Goal: Information Seeking & Learning: Learn about a topic

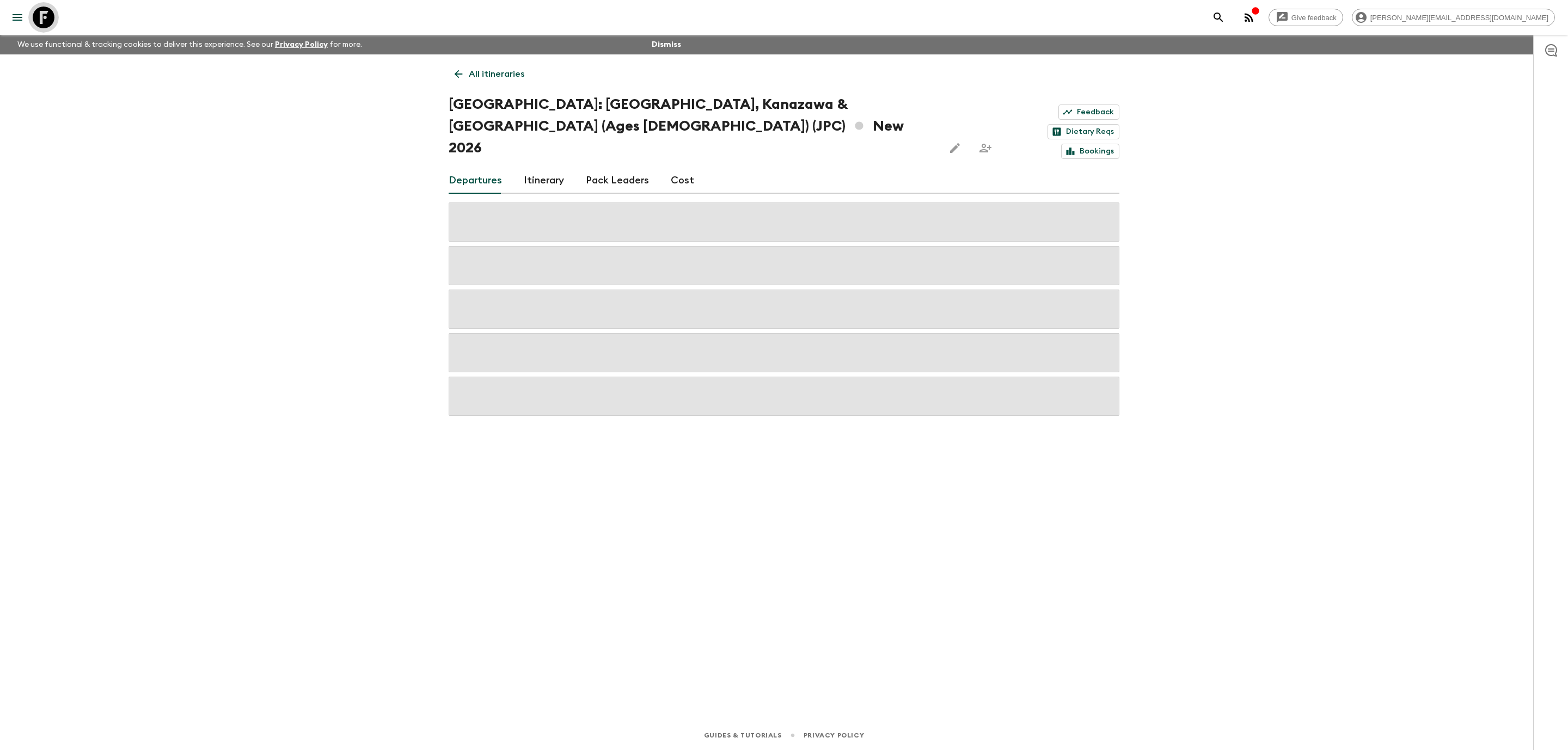
click at [47, 21] on icon at bounding box center [43, 17] width 22 height 22
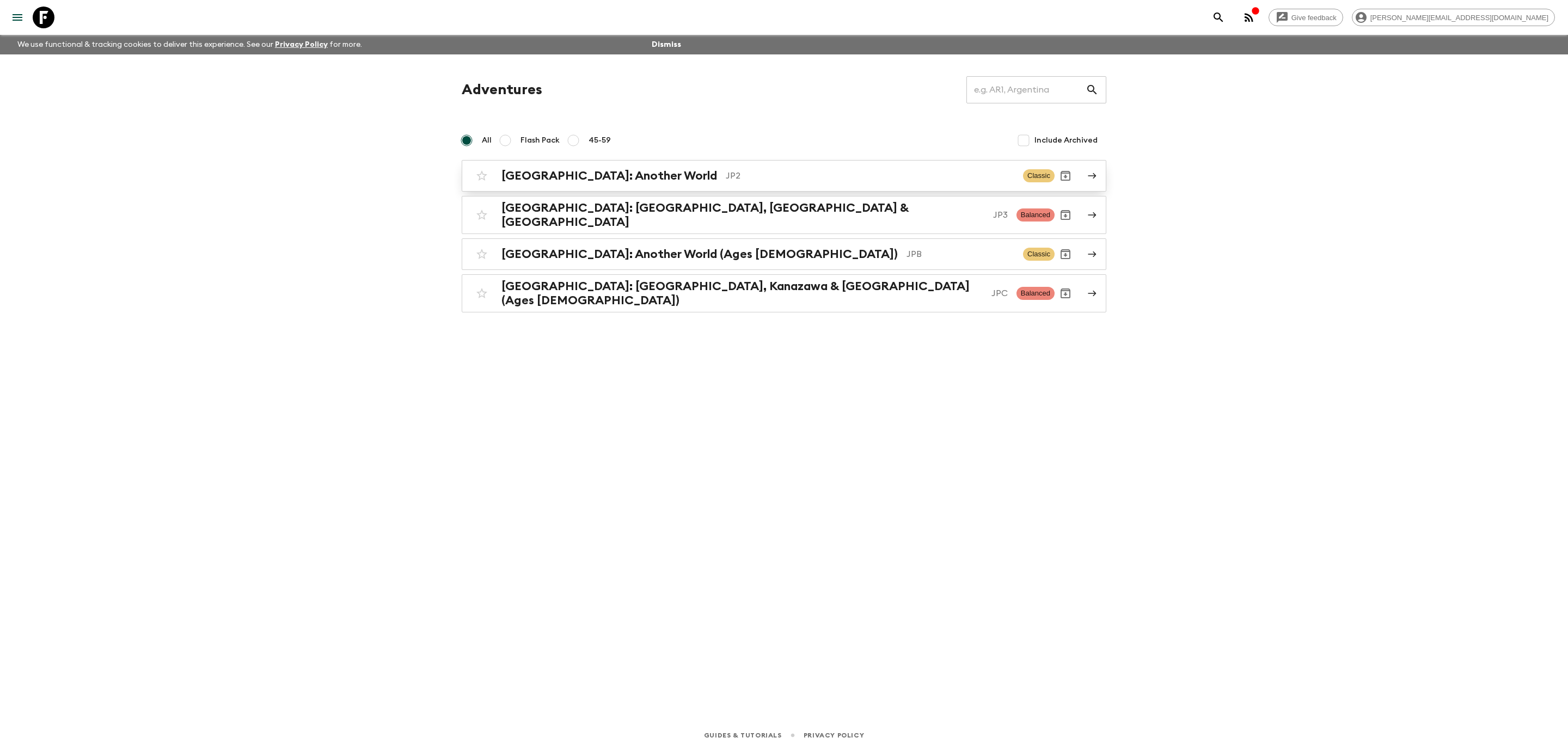
click at [726, 171] on p "JP2" at bounding box center [869, 175] width 288 height 13
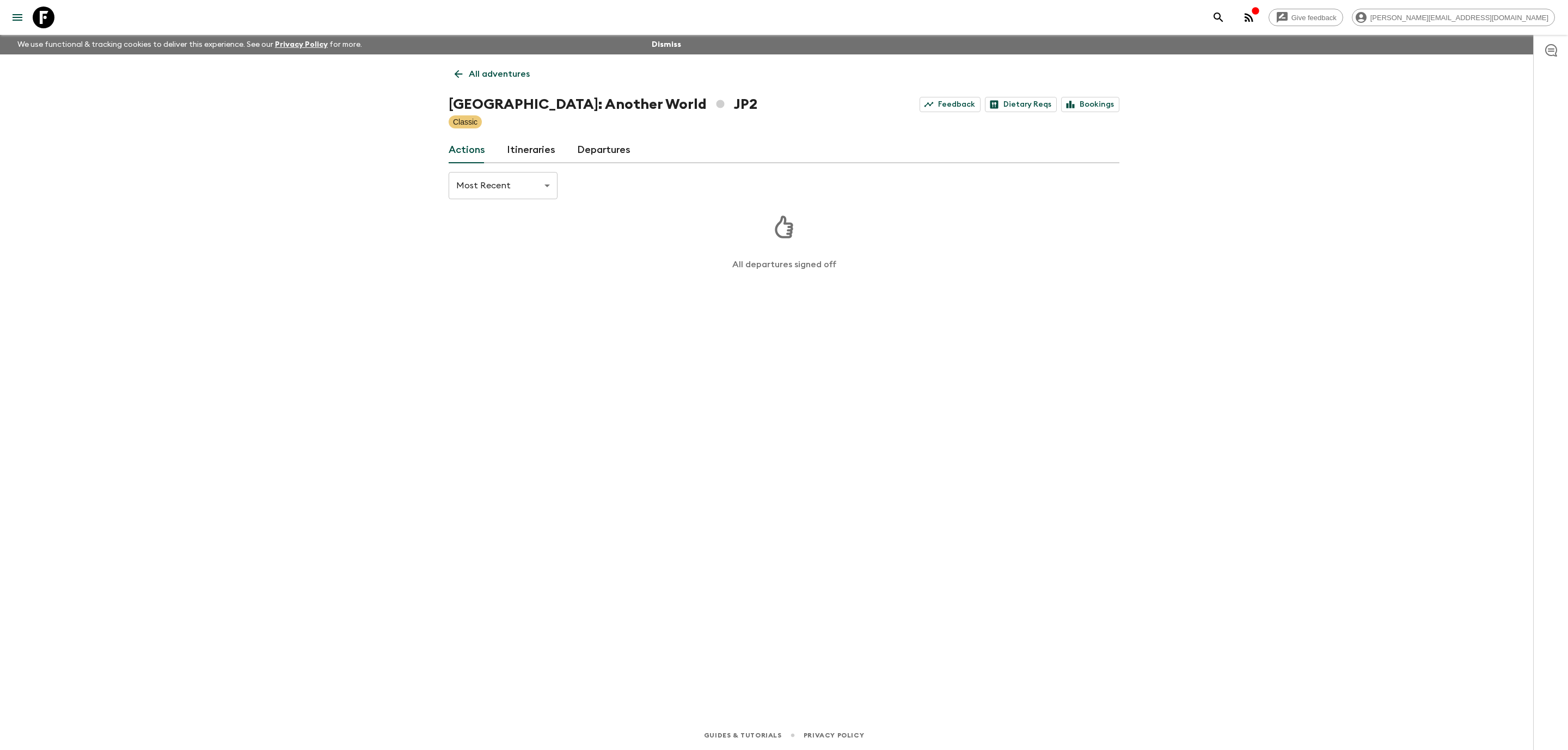
click at [43, 15] on icon at bounding box center [43, 17] width 22 height 22
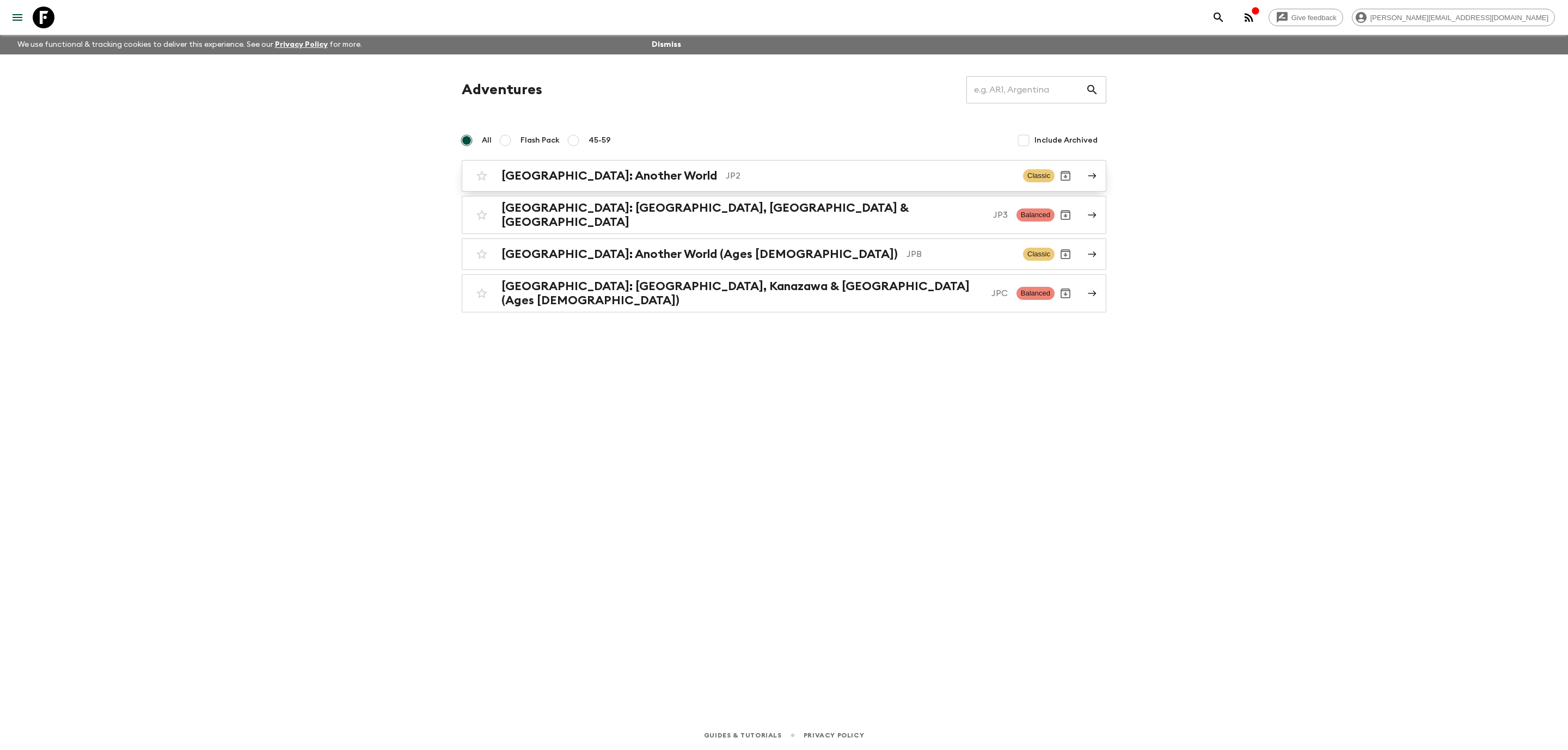
click at [820, 170] on p "JP2" at bounding box center [869, 175] width 288 height 13
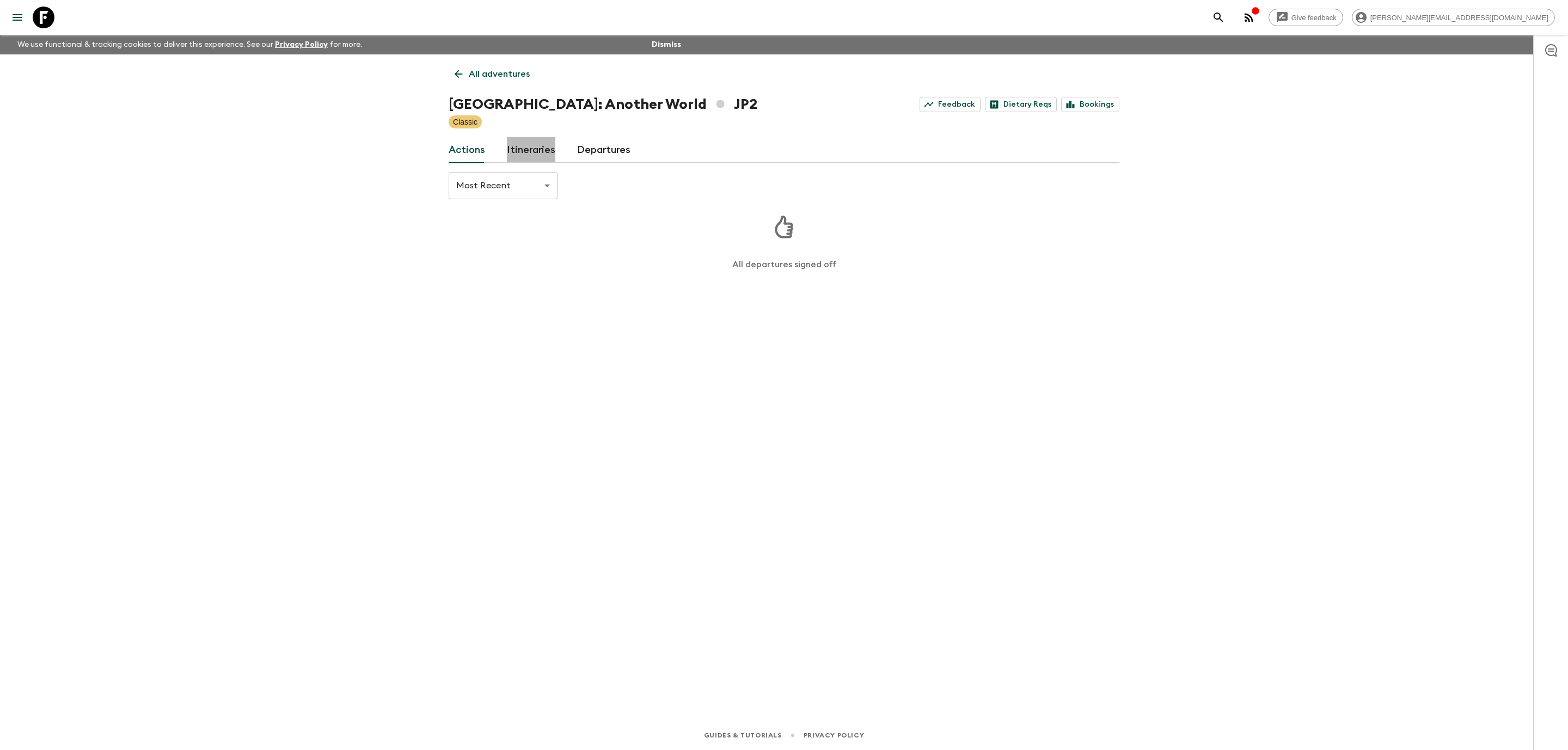
click at [526, 149] on link "Itineraries" at bounding box center [531, 150] width 48 height 26
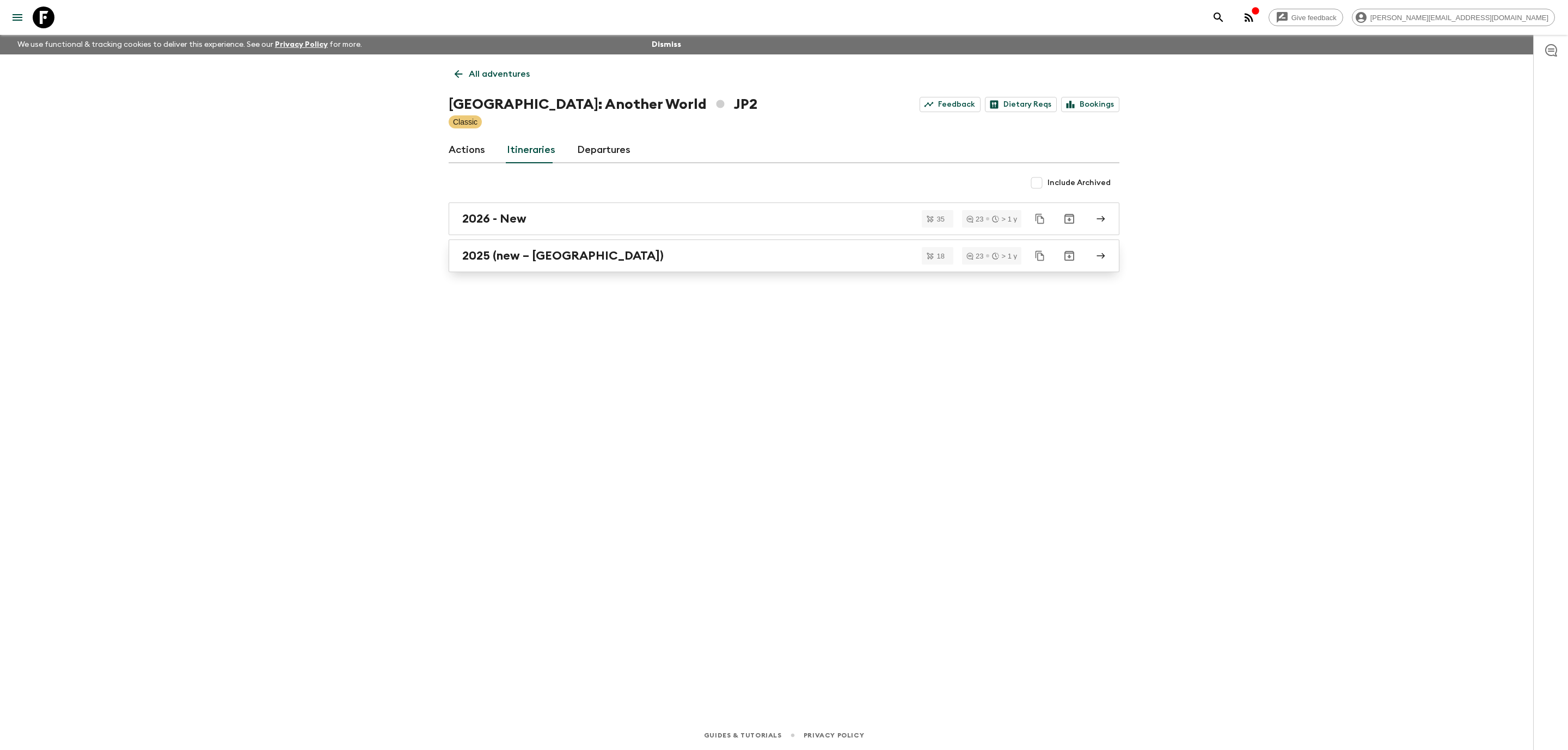
click at [559, 249] on h2 "2025 (new – [GEOGRAPHIC_DATA])" at bounding box center [562, 256] width 201 height 14
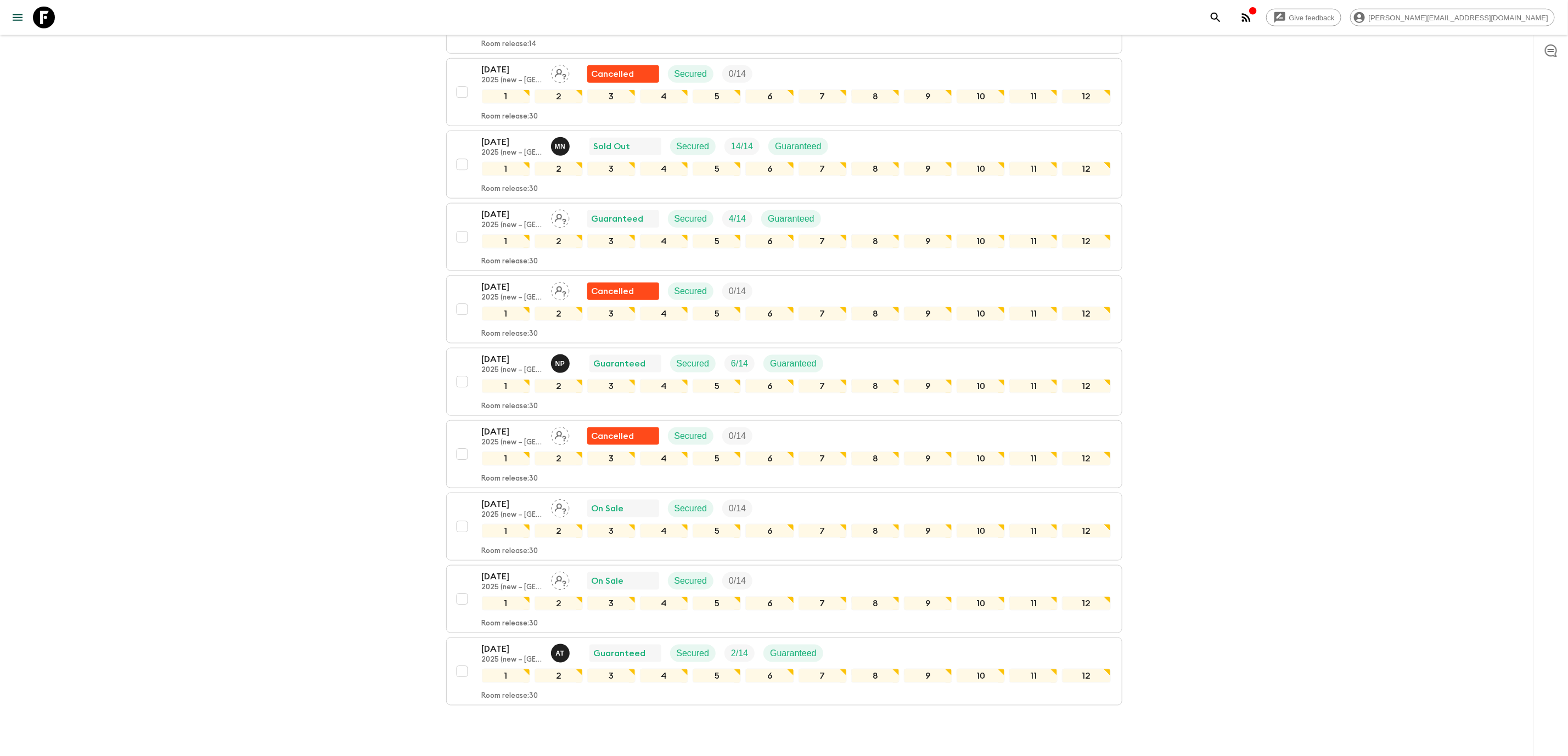
scroll to position [896, 0]
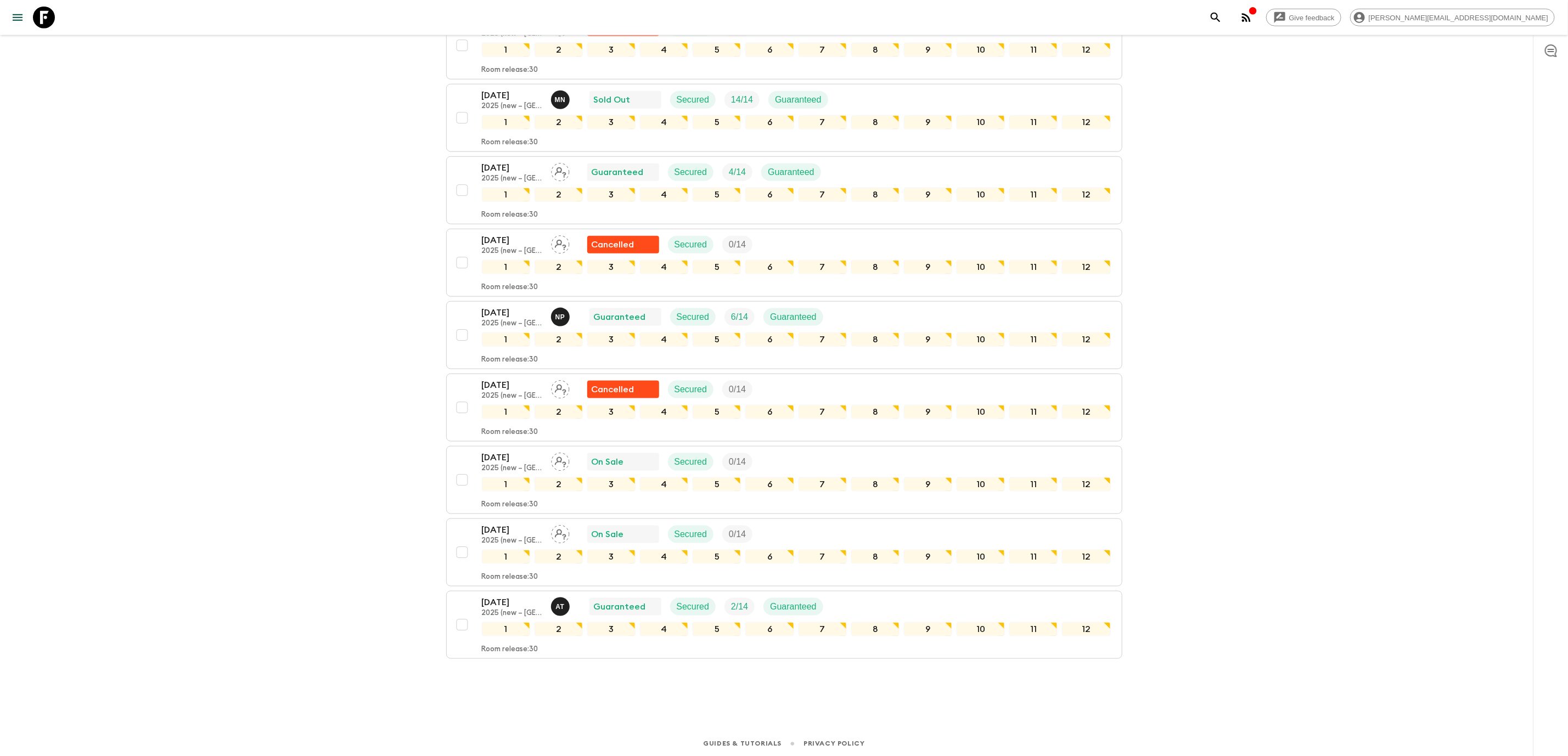
click at [38, 21] on icon at bounding box center [44, 18] width 22 height 22
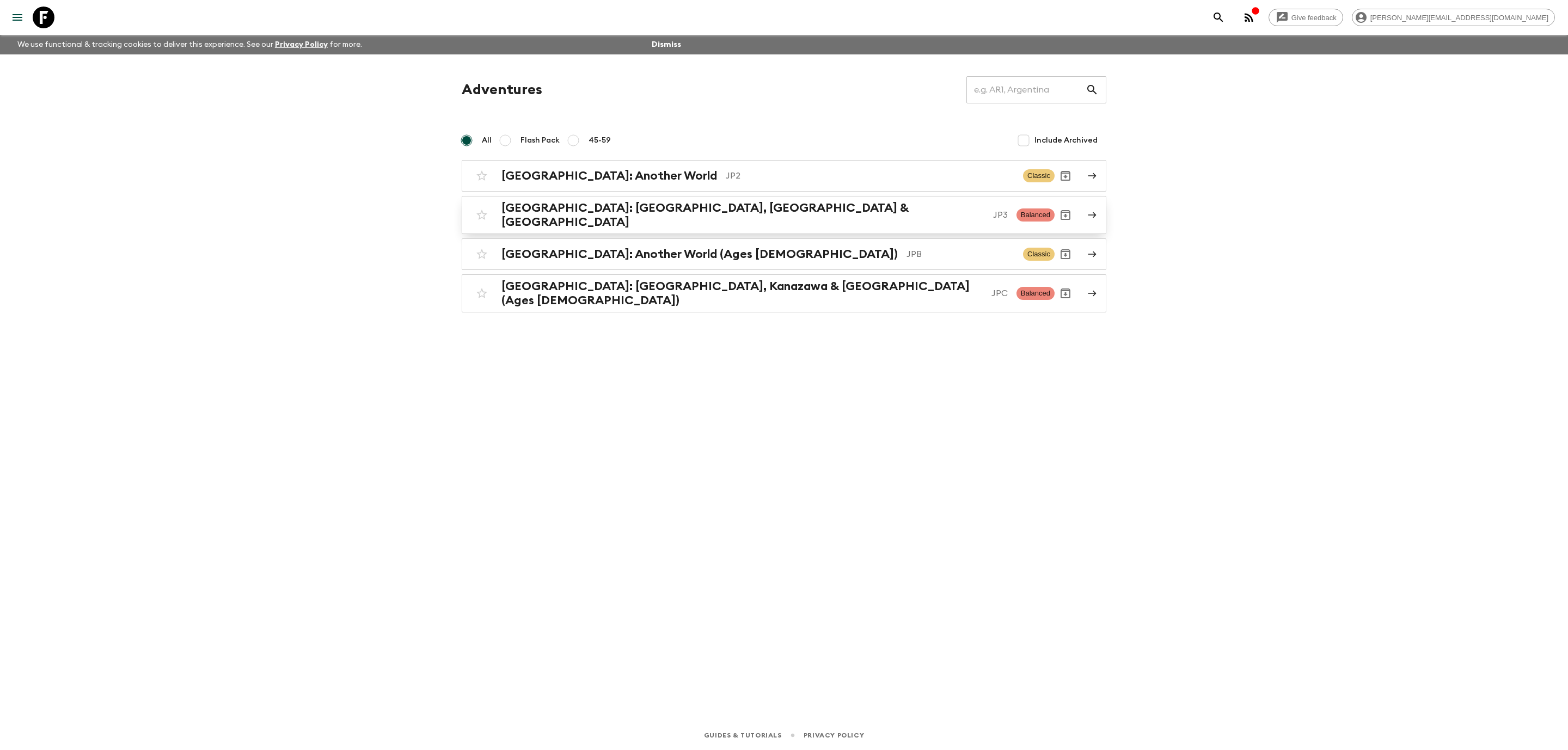
click at [627, 223] on link "[GEOGRAPHIC_DATA]: [GEOGRAPHIC_DATA], Kanazawa & [GEOGRAPHIC_DATA] JP3 Balanced" at bounding box center [784, 215] width 644 height 38
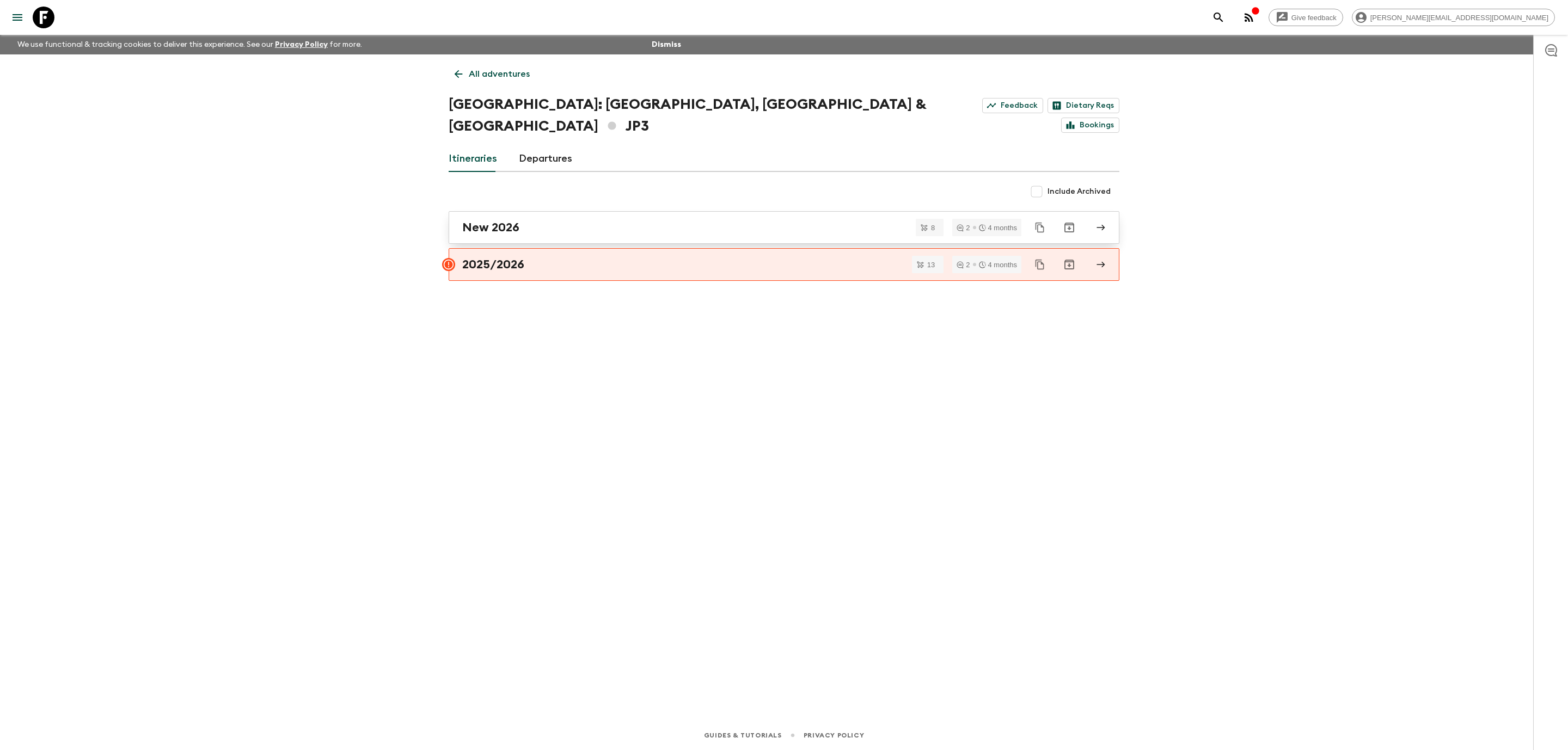
click at [614, 216] on link "New 2026" at bounding box center [783, 227] width 670 height 32
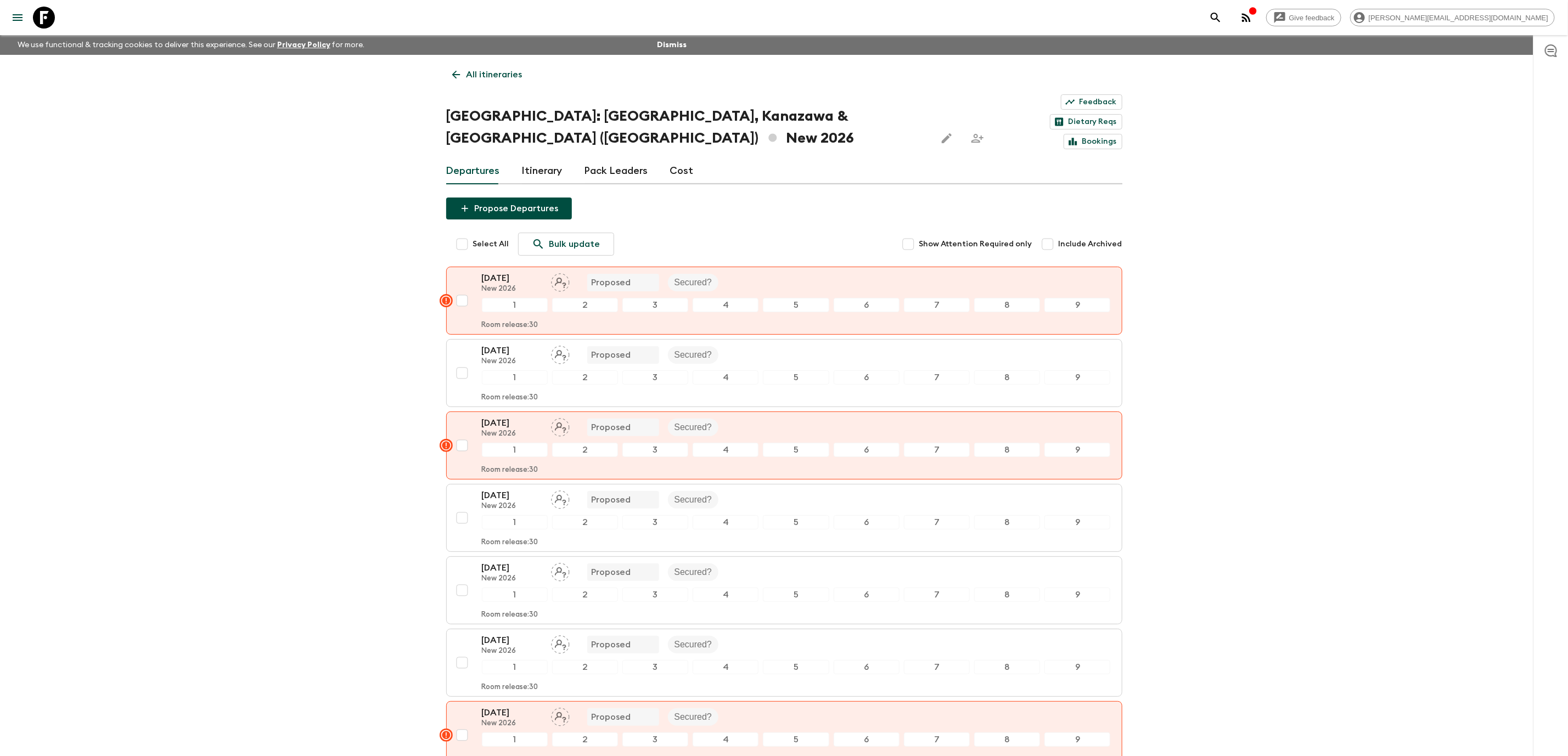
click at [43, 26] on icon at bounding box center [44, 18] width 22 height 22
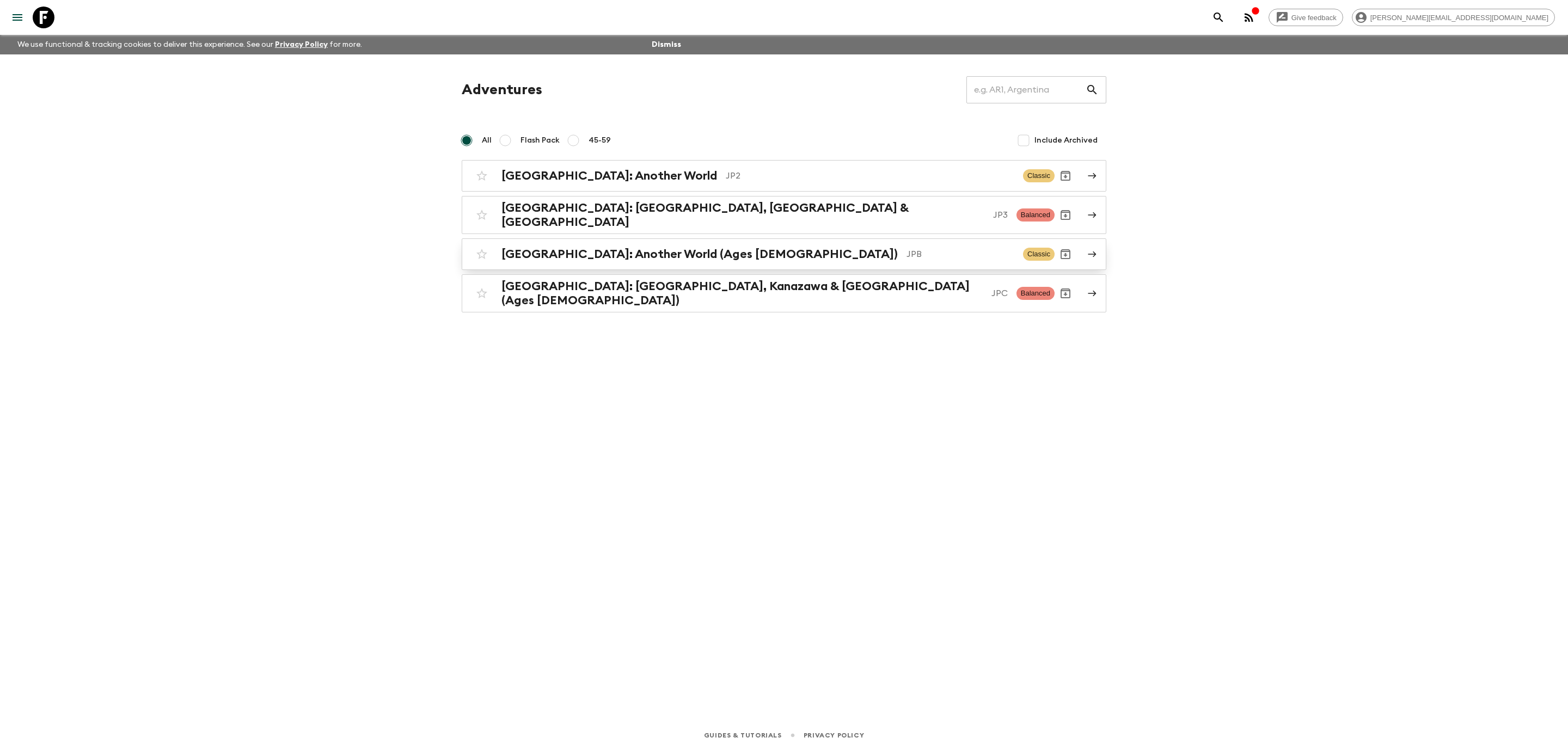
click at [668, 252] on h2 "[GEOGRAPHIC_DATA]: Another World (Ages [DEMOGRAPHIC_DATA])" at bounding box center [700, 254] width 396 height 14
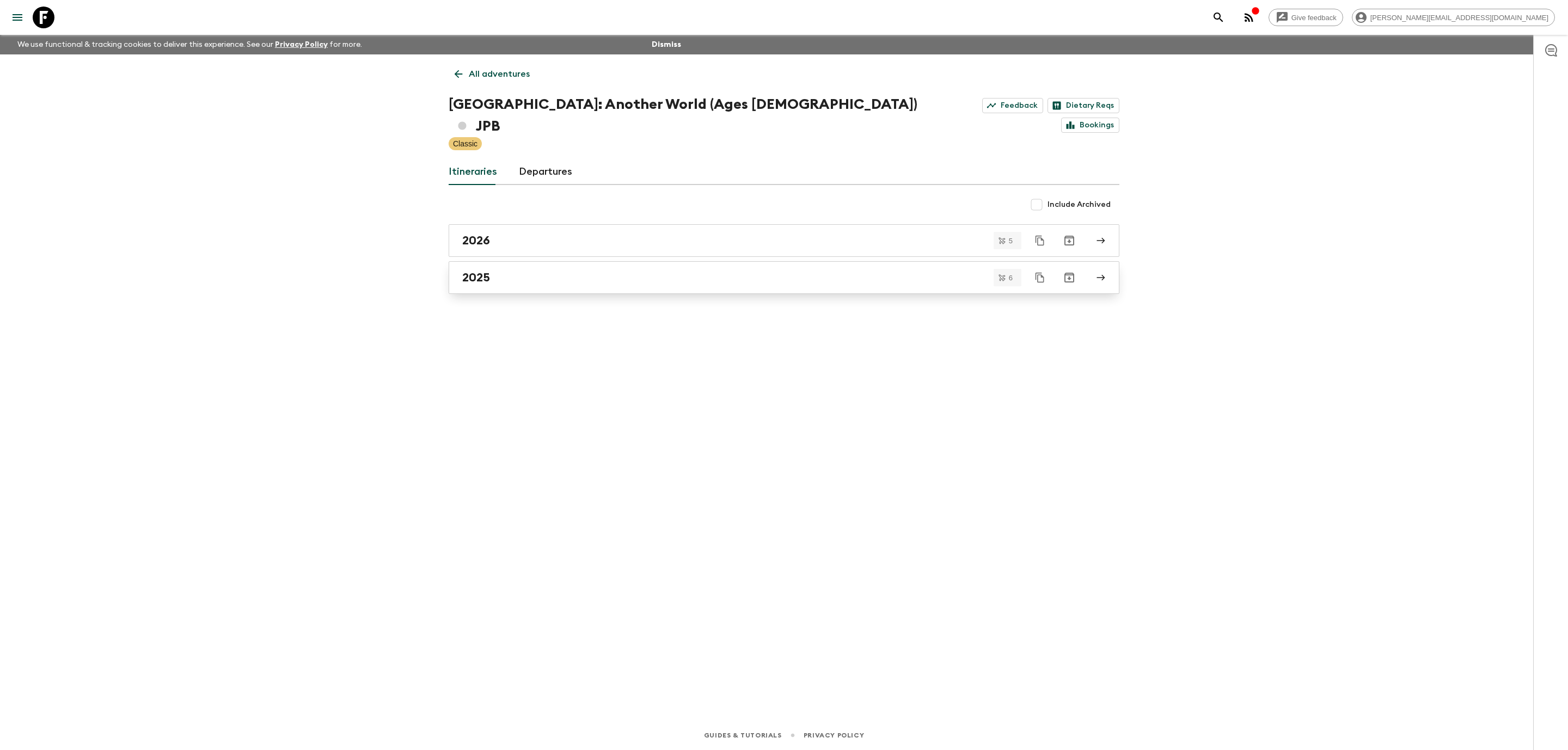
click at [637, 271] on div "2025" at bounding box center [773, 278] width 623 height 14
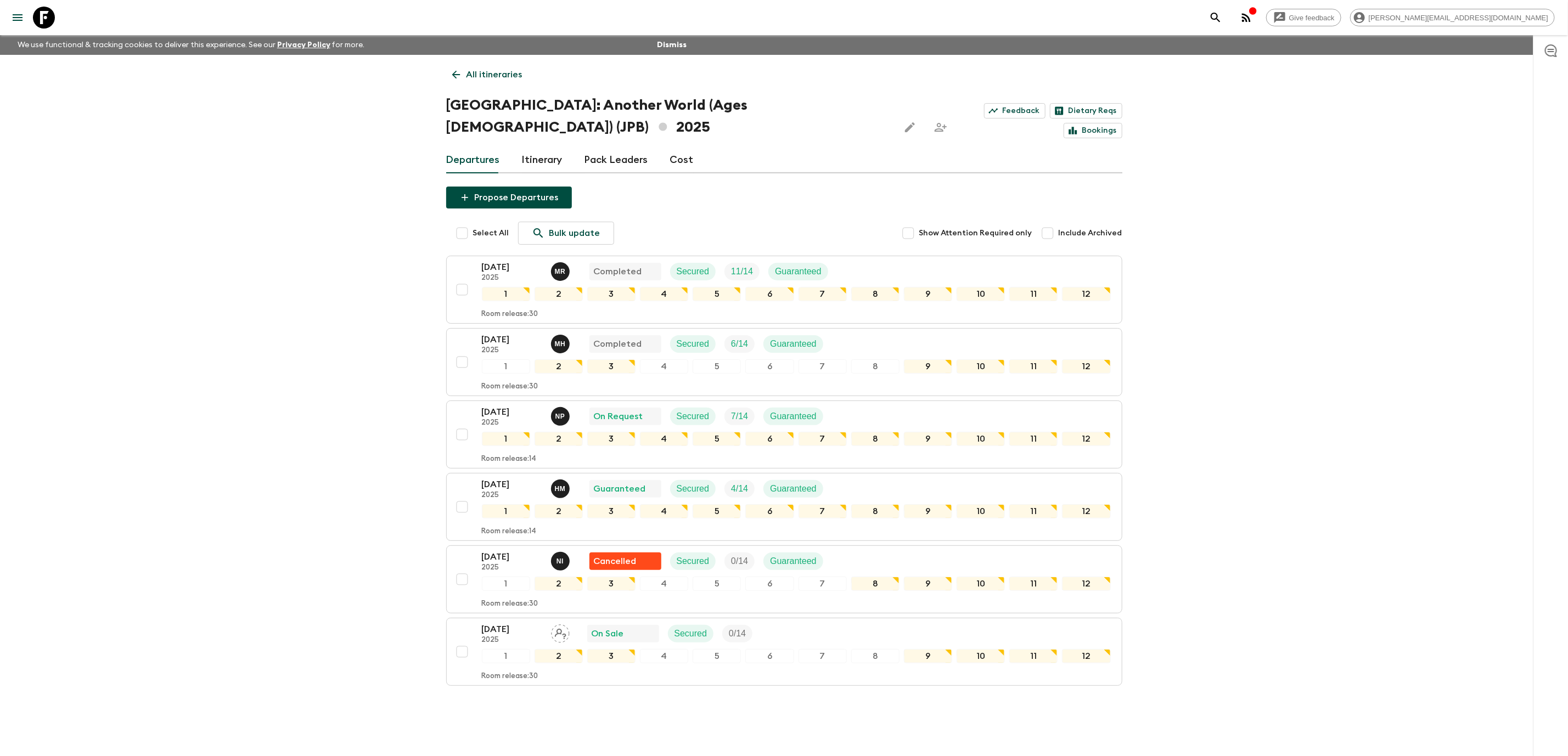
click at [50, 15] on icon at bounding box center [44, 18] width 22 height 22
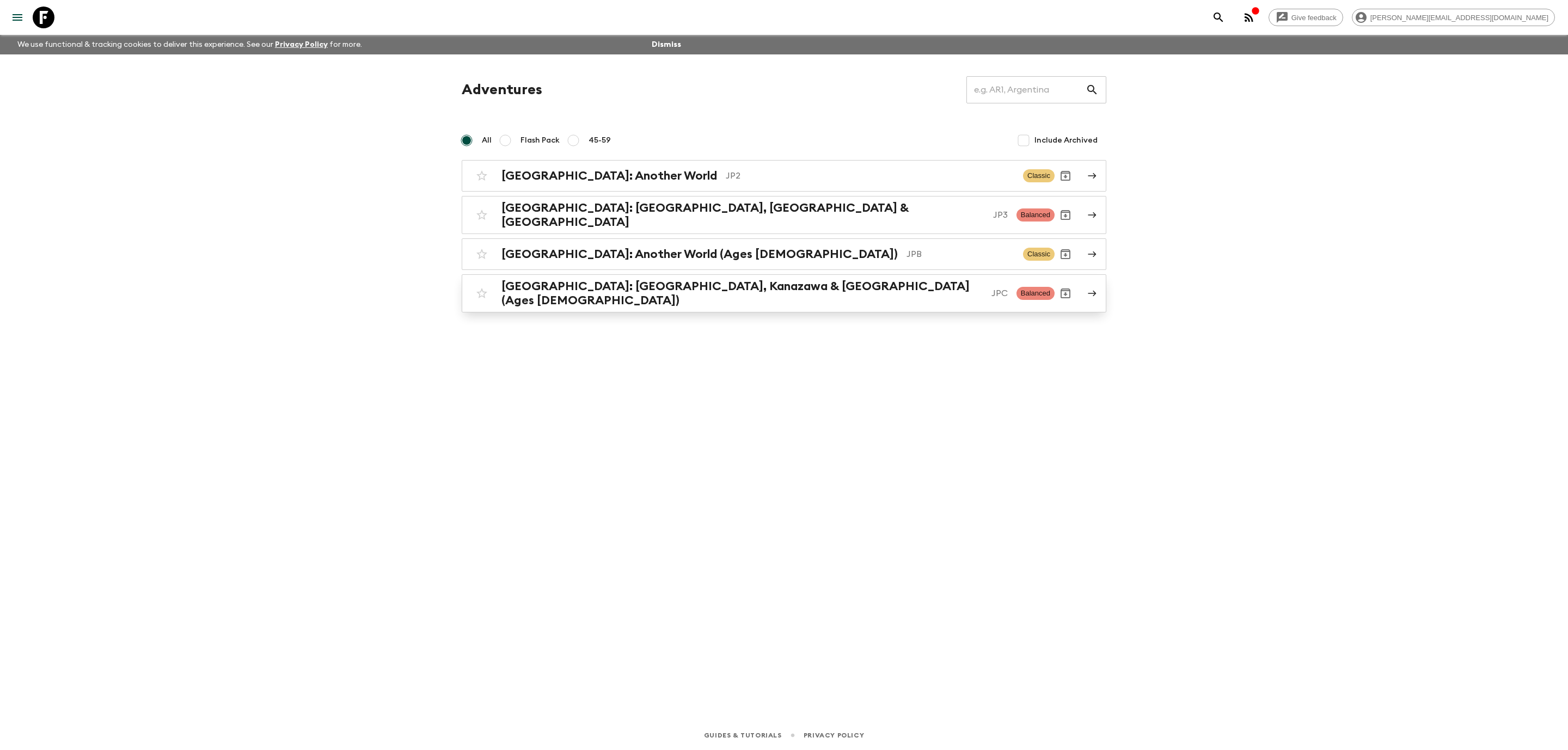
click at [663, 284] on h2 "[GEOGRAPHIC_DATA]: [GEOGRAPHIC_DATA], Kanazawa & [GEOGRAPHIC_DATA] (Ages [DEMOG…" at bounding box center [742, 294] width 482 height 28
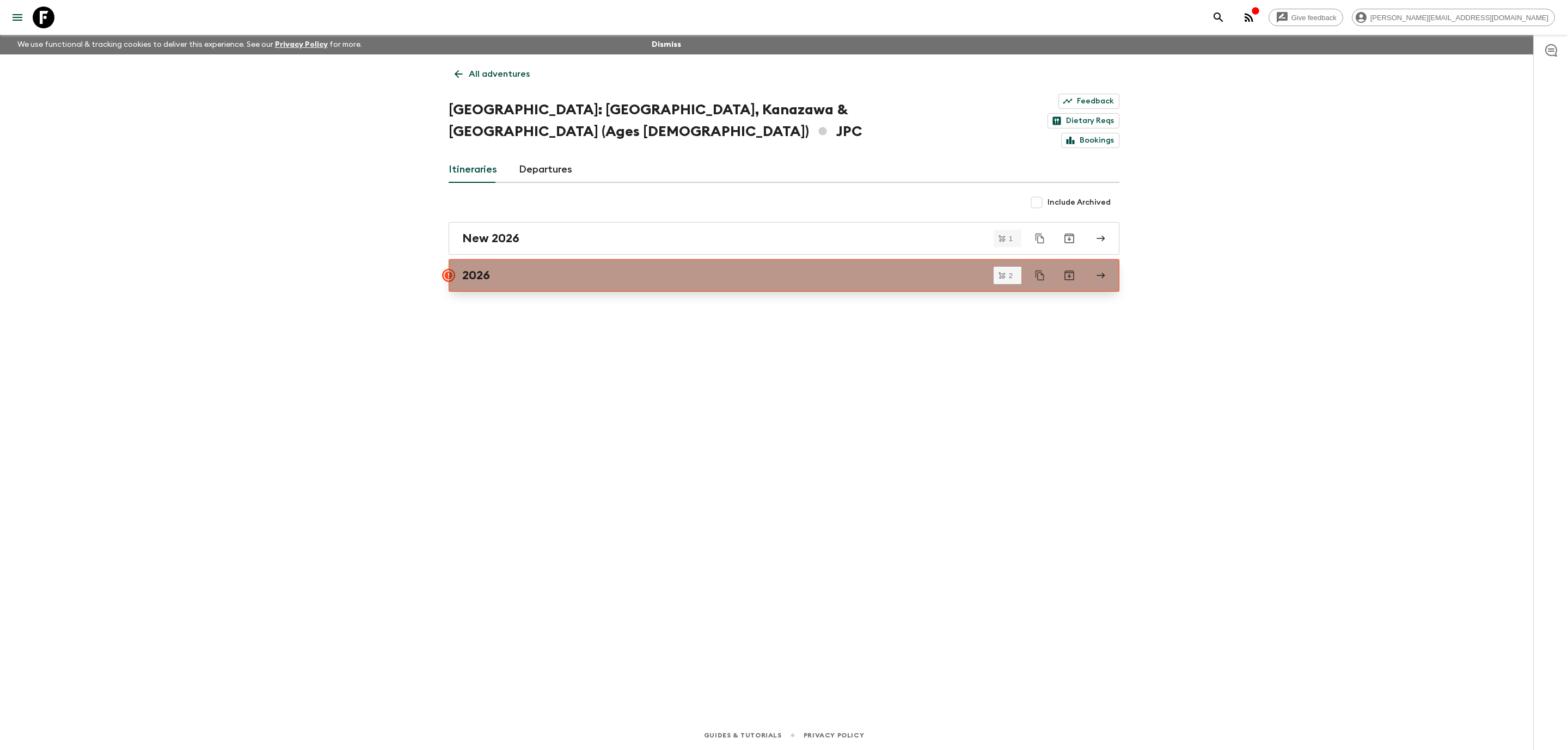
click at [577, 259] on link "2026" at bounding box center [783, 275] width 670 height 32
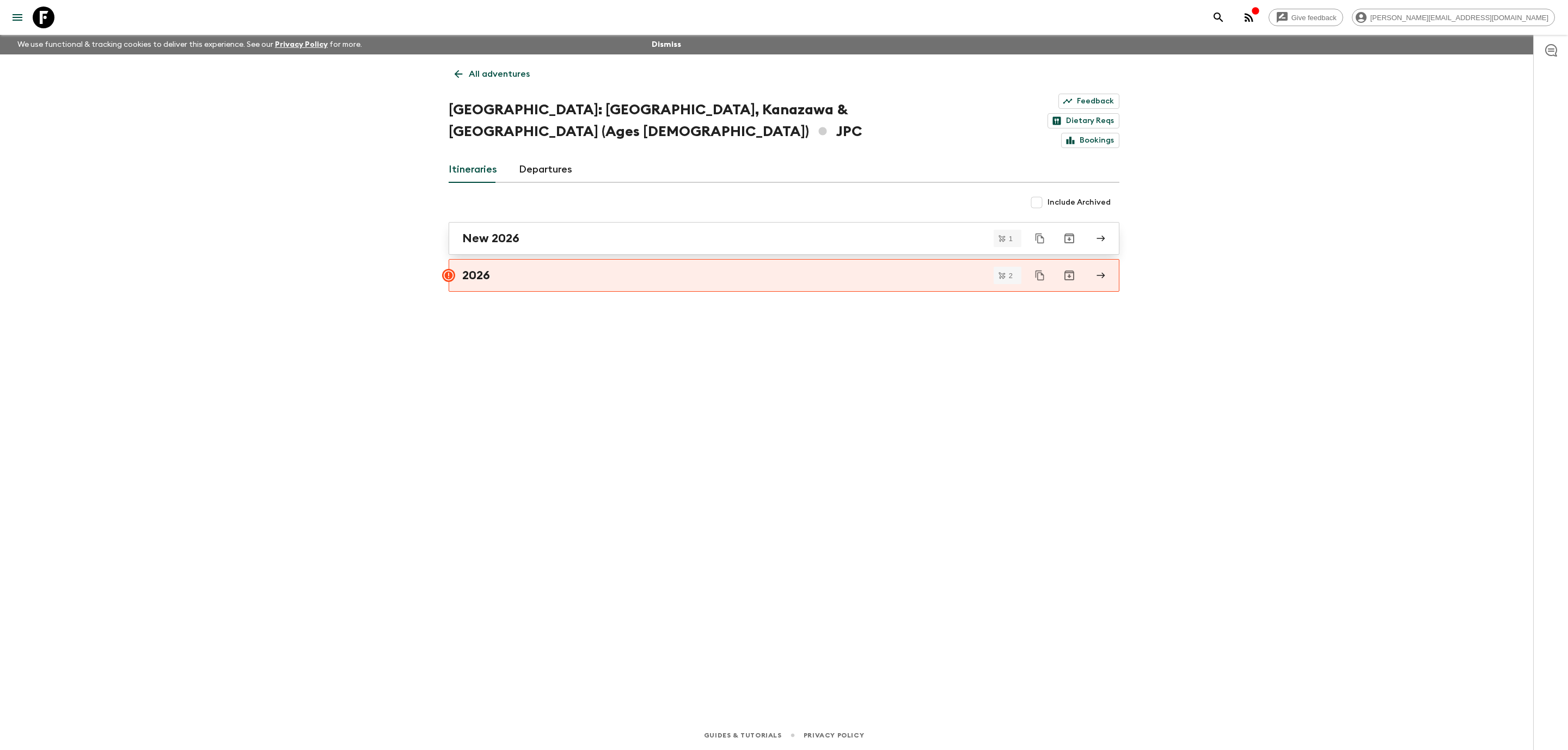
click at [594, 222] on link "New 2026" at bounding box center [783, 238] width 670 height 32
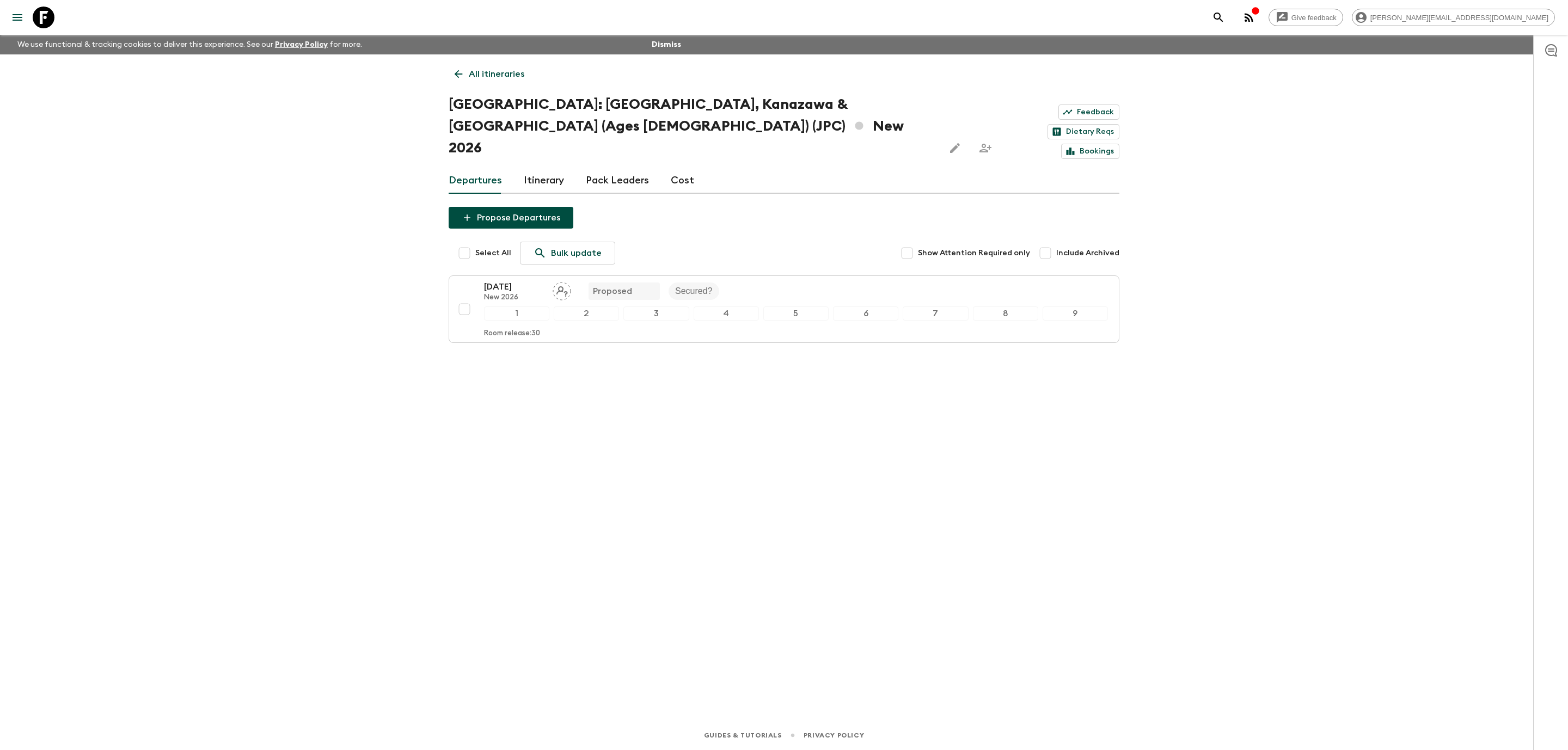
click at [44, 17] on icon at bounding box center [43, 17] width 22 height 22
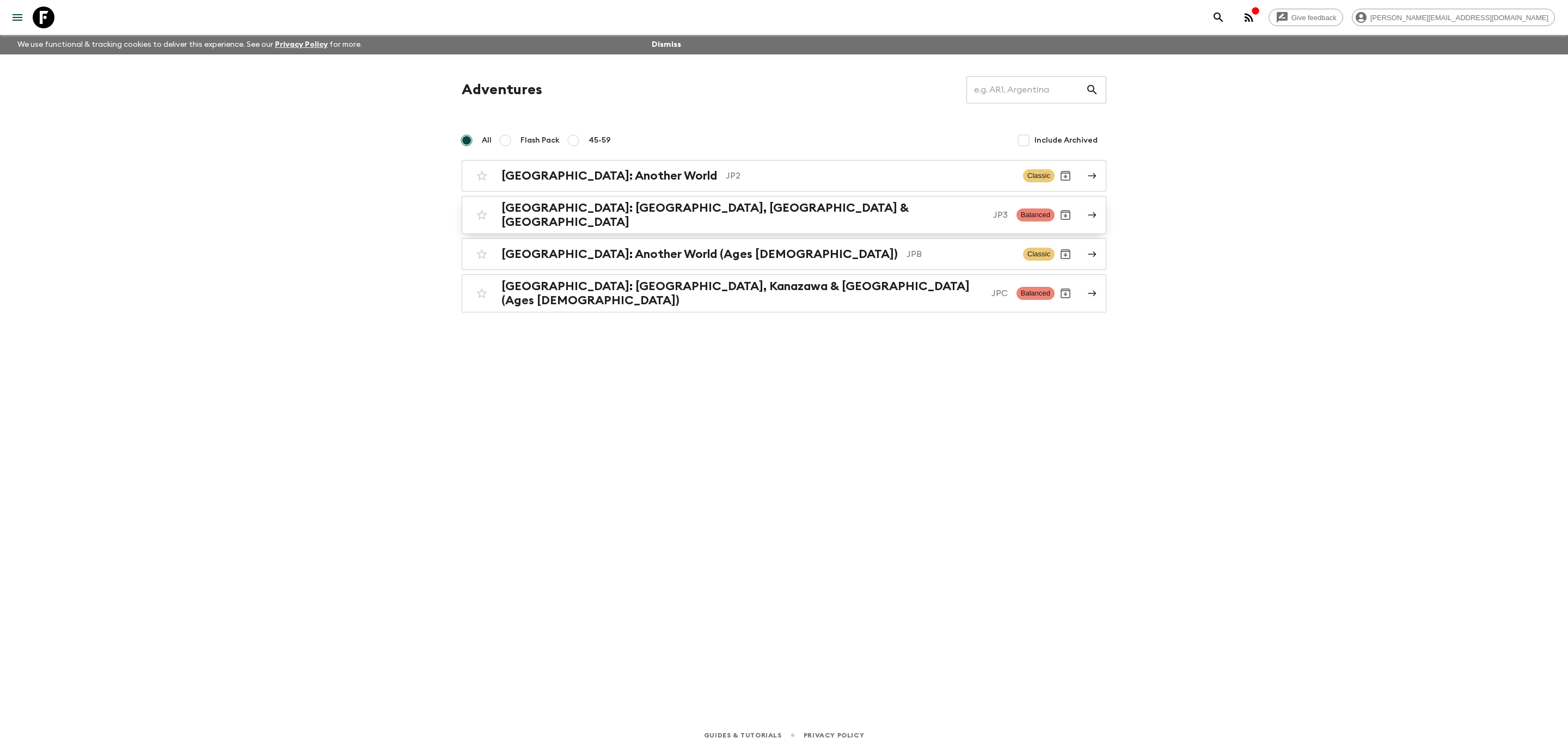
click at [993, 208] on p "JP3" at bounding box center [1000, 215] width 15 height 13
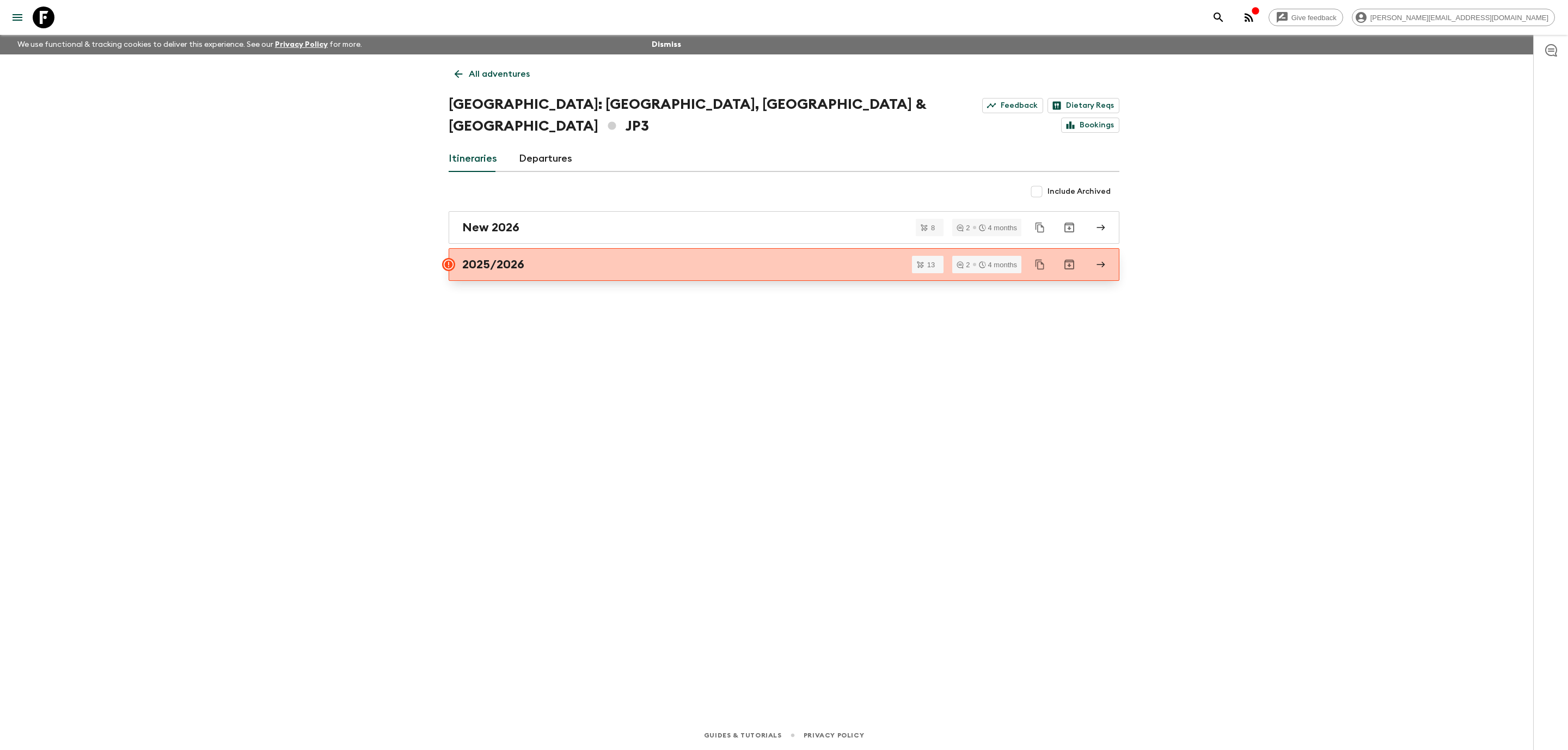
click at [636, 257] on div "2025/2026" at bounding box center [773, 264] width 623 height 14
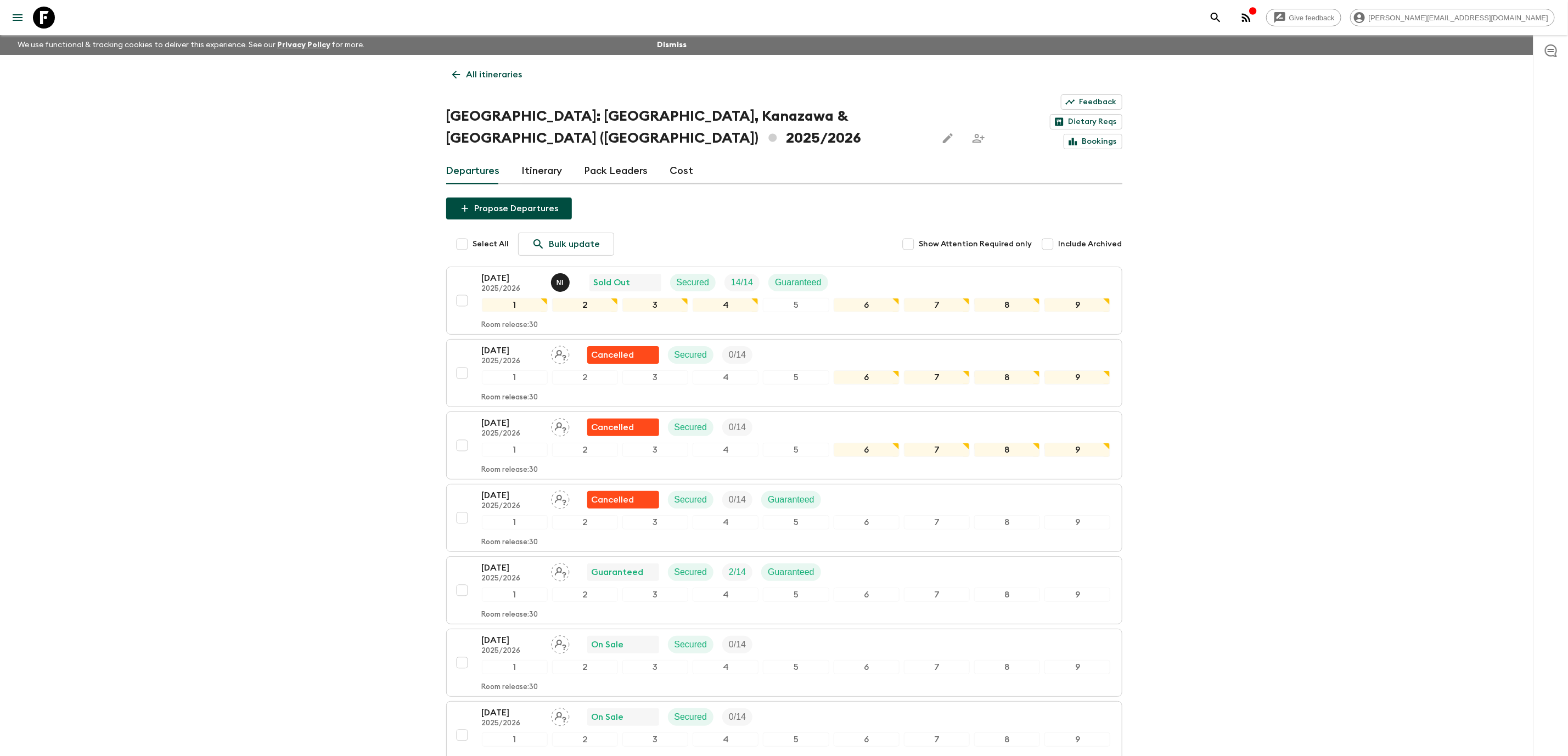
click at [1383, 291] on div "Give feedback [PERSON_NAME][EMAIL_ADDRESS][DOMAIN_NAME] We use functional & tra…" at bounding box center [784, 652] width 1568 height 1304
